Goal: Check status: Check status

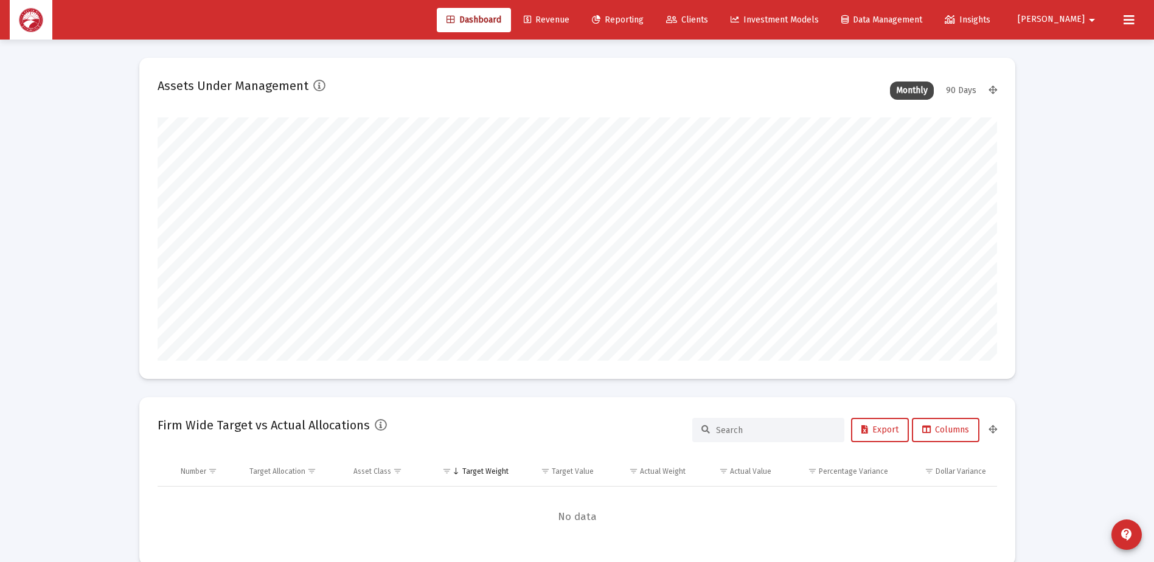
scroll to position [243, 452]
type input "[DATE]"
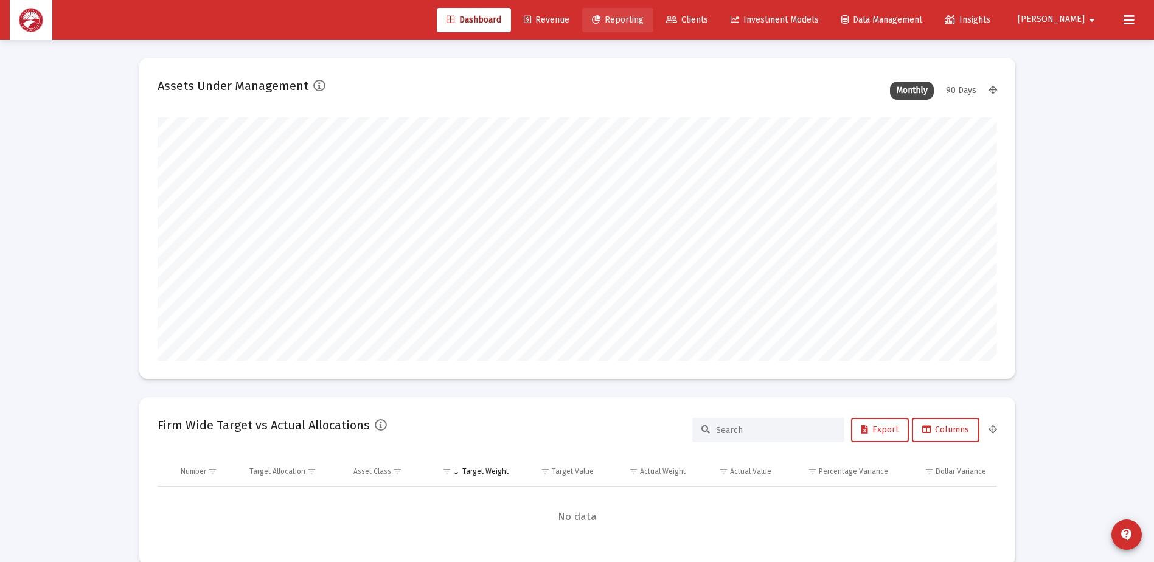
click at [653, 25] on link "Reporting" at bounding box center [617, 20] width 71 height 24
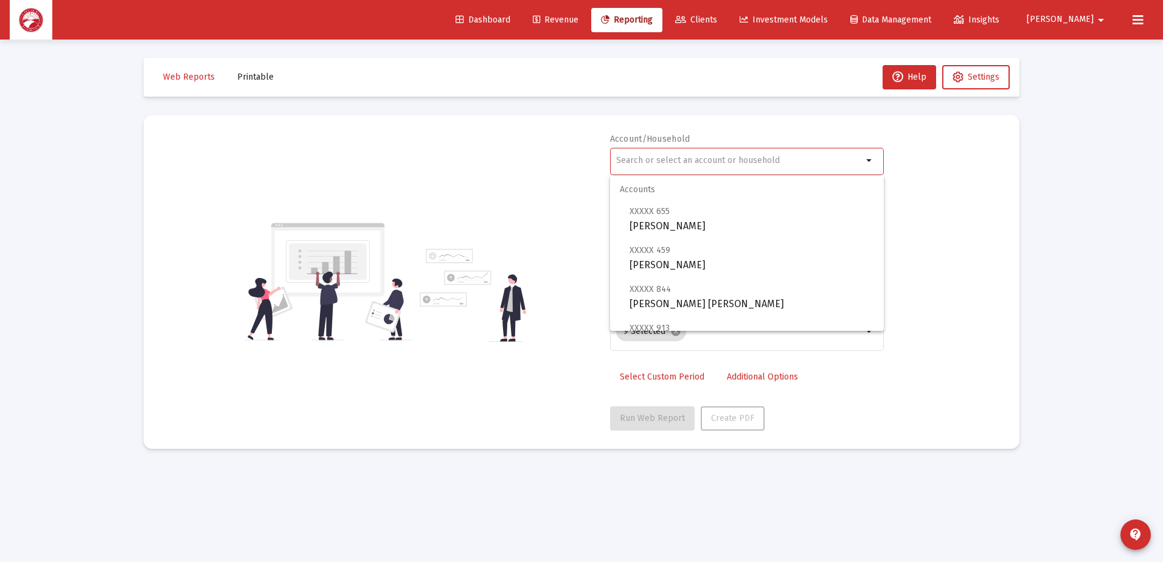
click at [707, 164] on input "text" at bounding box center [739, 161] width 246 height 10
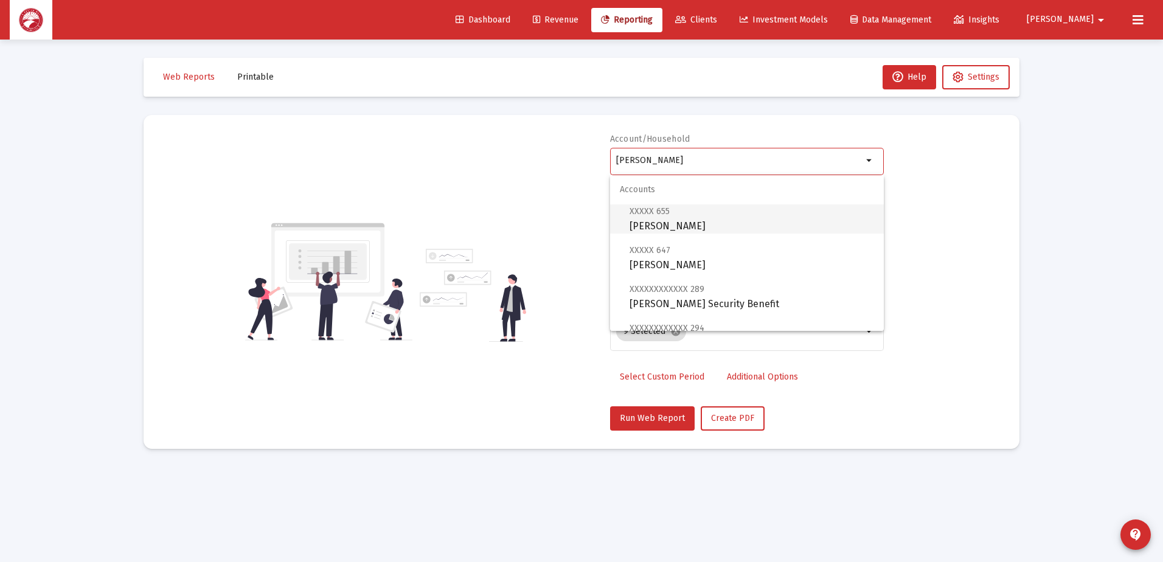
click at [690, 224] on span "XXXXX 655 [PERSON_NAME]" at bounding box center [752, 219] width 245 height 30
type input "[PERSON_NAME]"
click at [713, 214] on div "2025" at bounding box center [741, 216] width 250 height 10
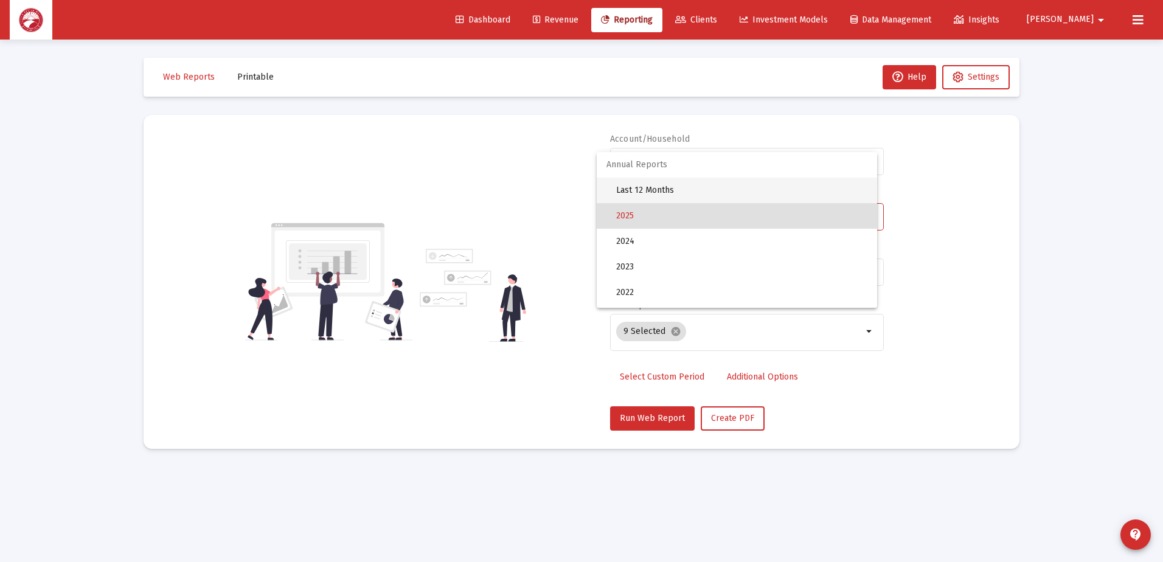
click at [681, 190] on span "Last 12 Months" at bounding box center [741, 191] width 251 height 26
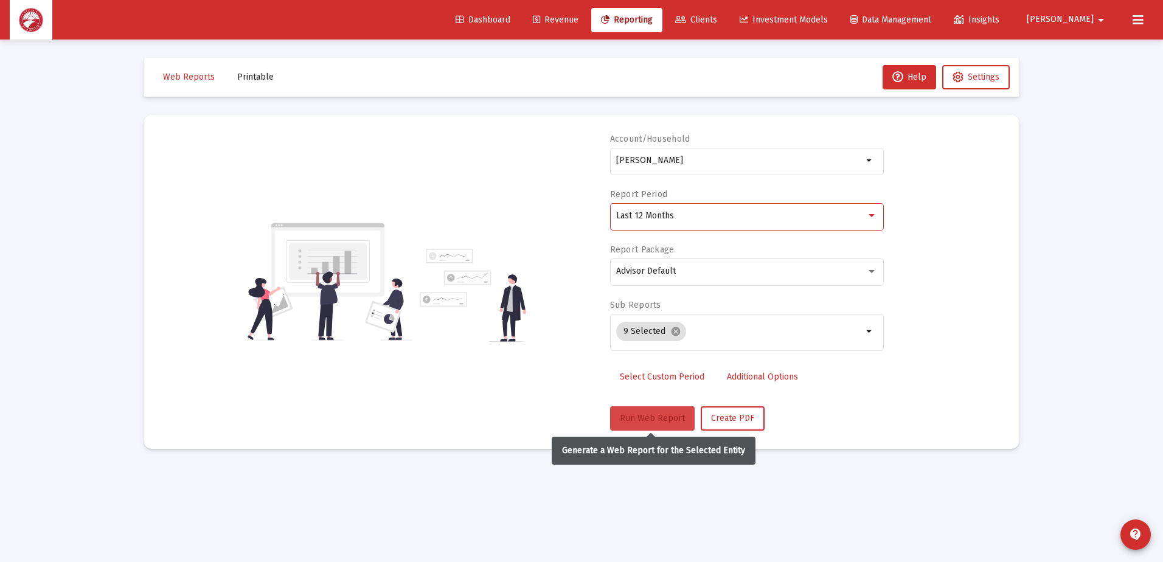
click at [640, 416] on span "Run Web Report" at bounding box center [652, 418] width 65 height 10
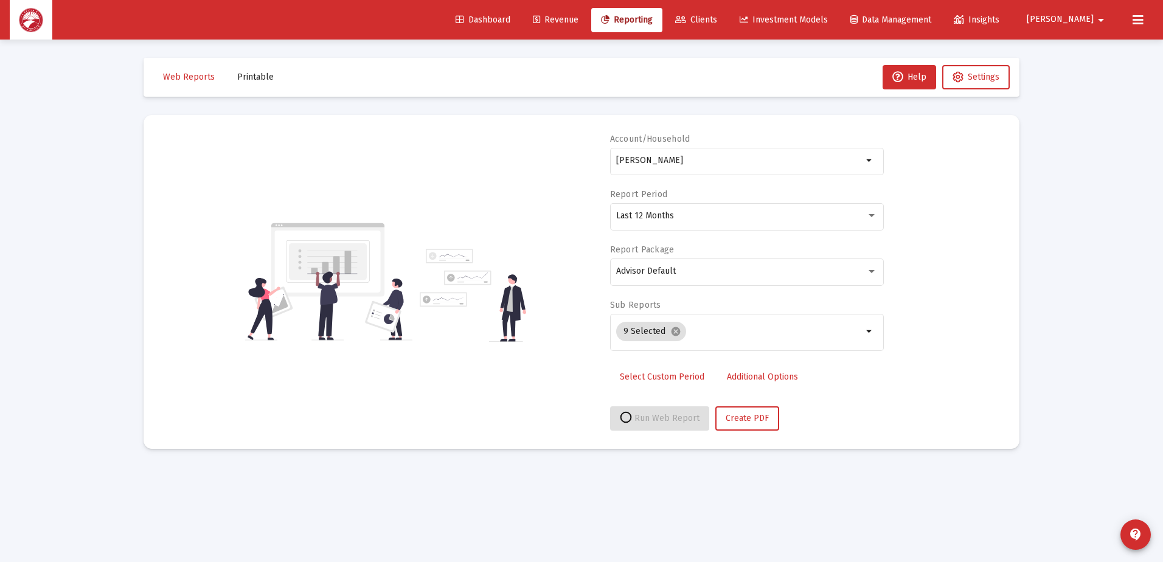
select select "View all"
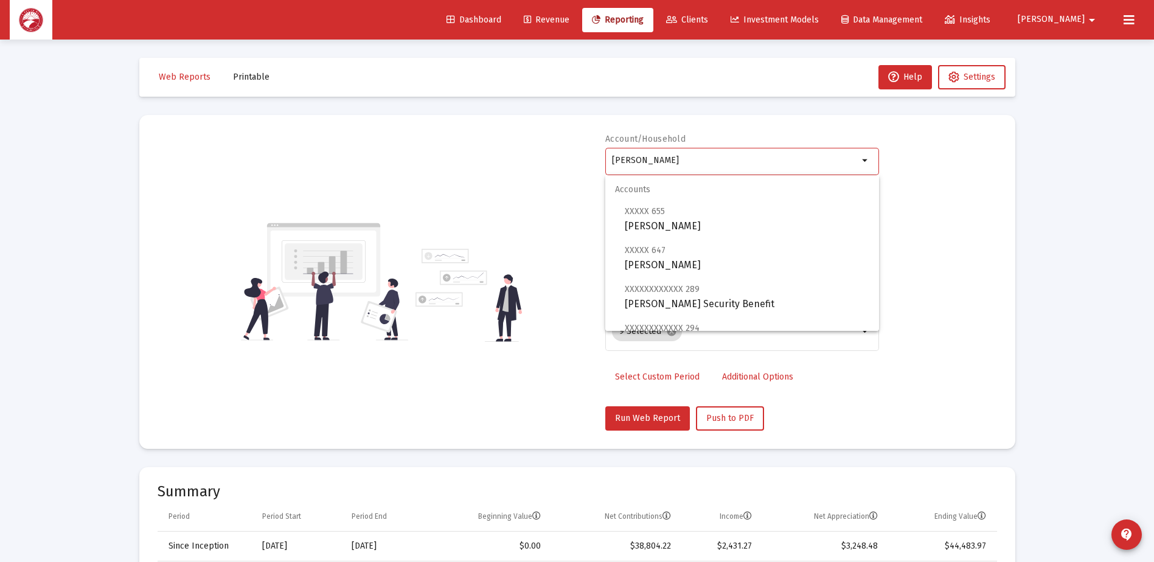
click at [765, 161] on input "[PERSON_NAME]" at bounding box center [735, 161] width 246 height 10
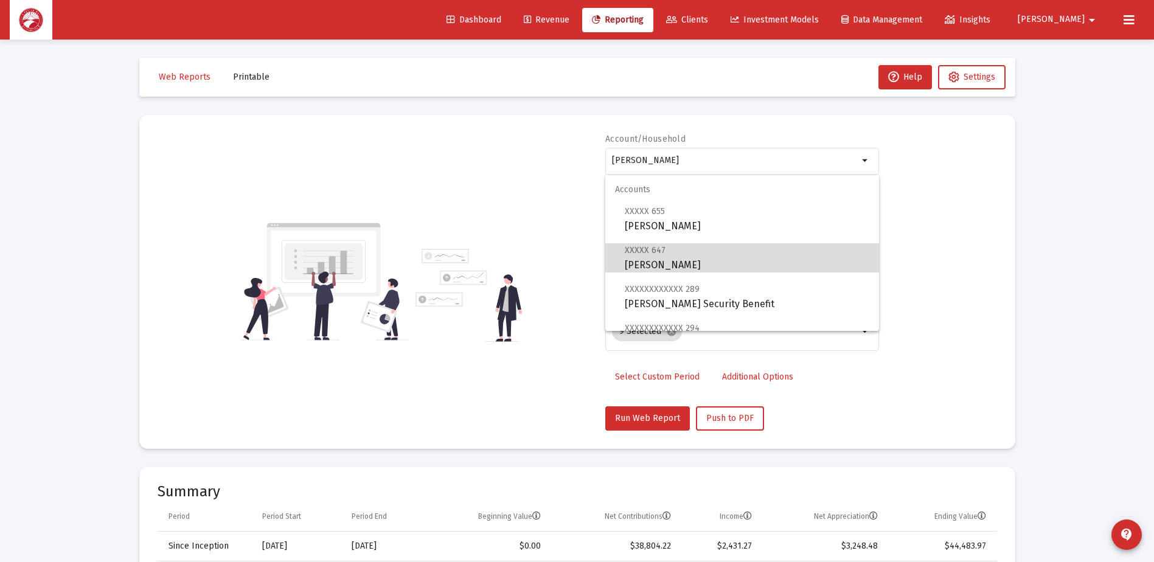
click at [752, 256] on span "XXXXX 647 [PERSON_NAME]" at bounding box center [747, 258] width 245 height 30
type input "[PERSON_NAME]"
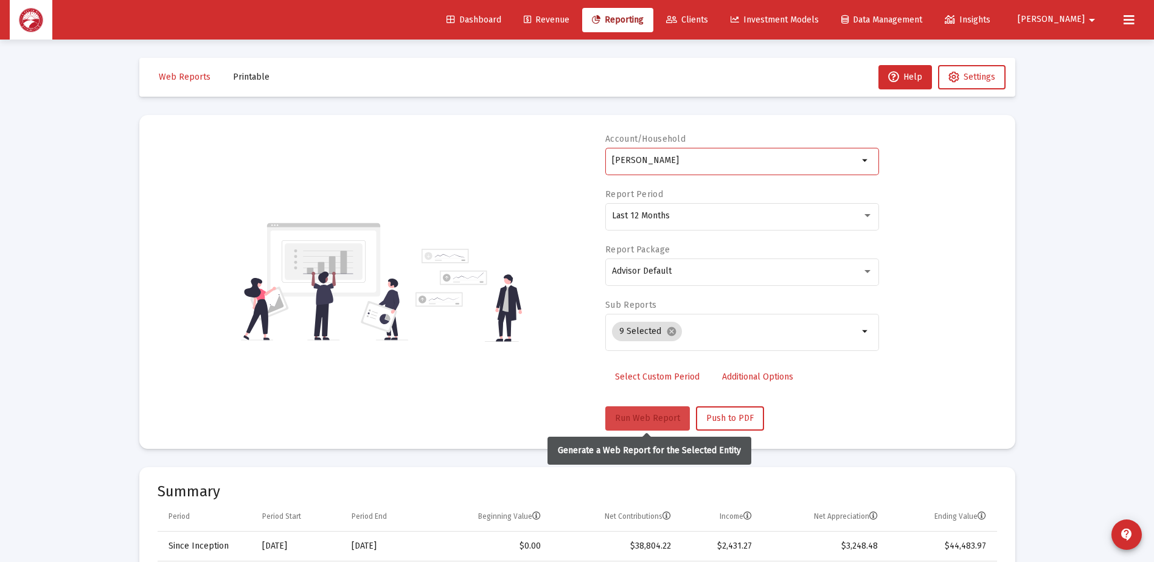
click at [653, 409] on button "Run Web Report" at bounding box center [647, 418] width 85 height 24
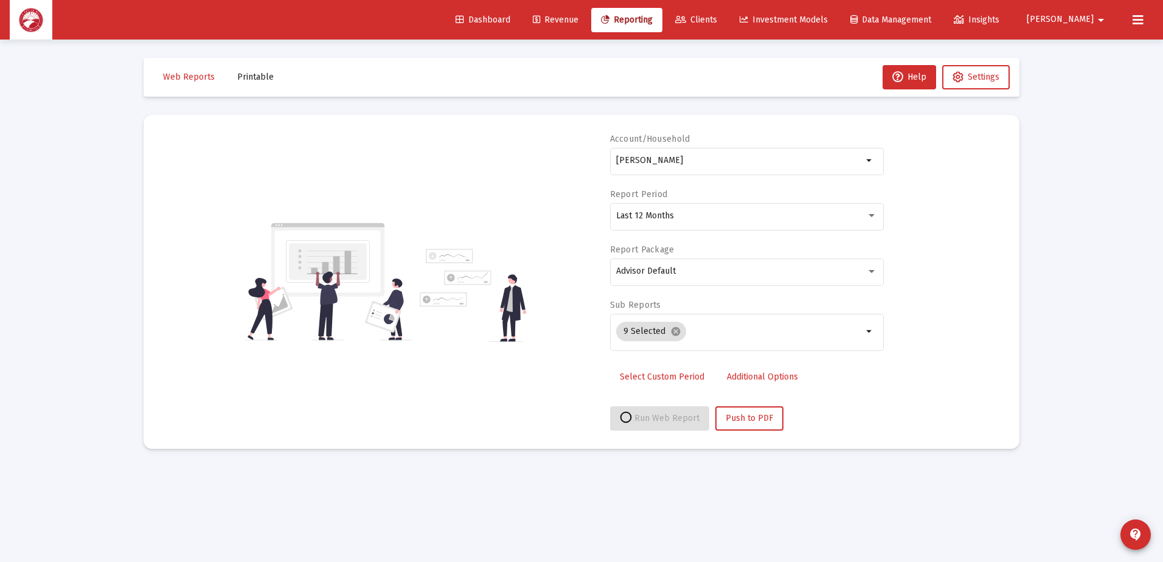
select select "View all"
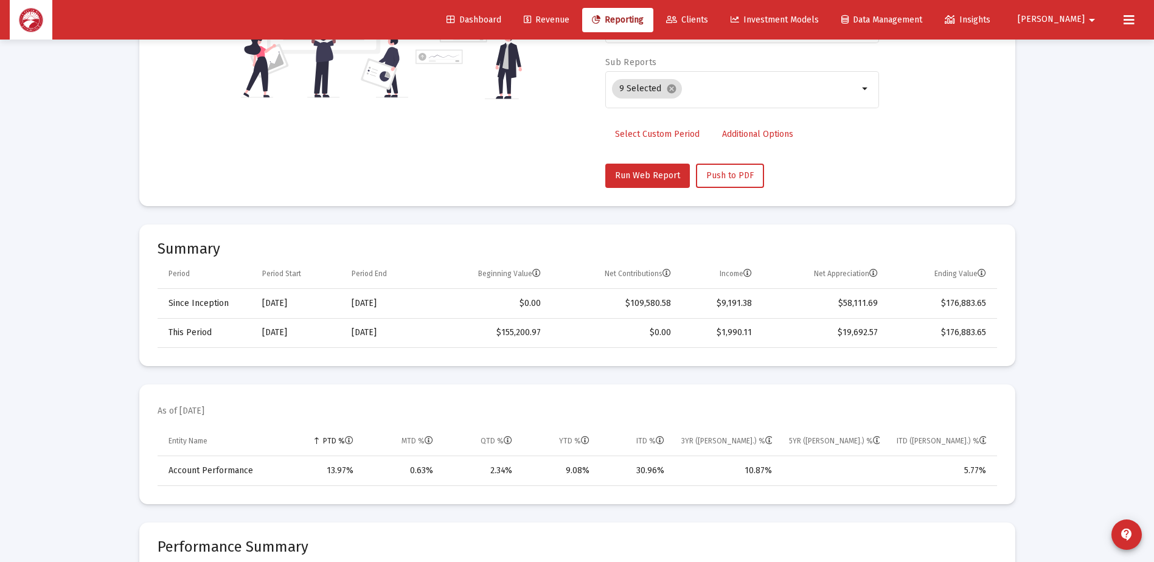
scroll to position [243, 0]
